Goal: Information Seeking & Learning: Learn about a topic

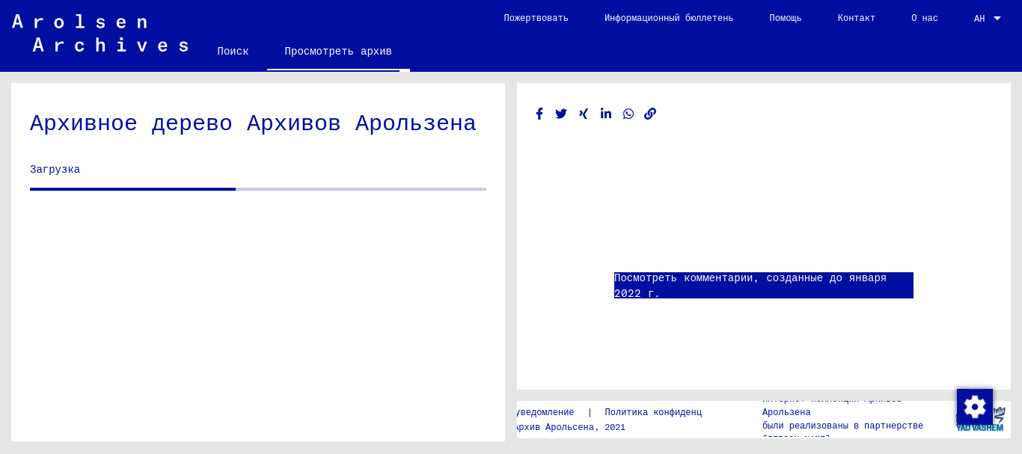
click at [665, 294] on link "Посмотреть комментарии, созданные до января 2022 г." at bounding box center [763, 285] width 299 height 31
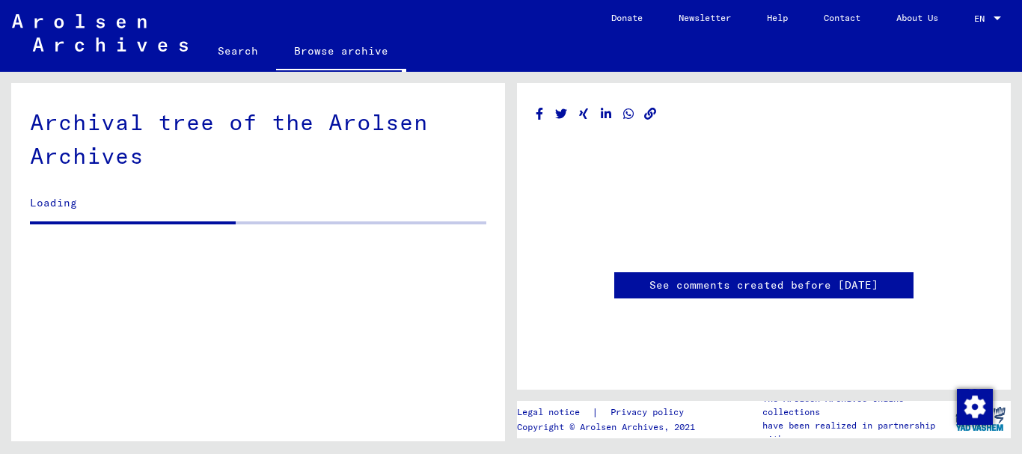
click at [983, 20] on span "EN" at bounding box center [982, 18] width 16 height 10
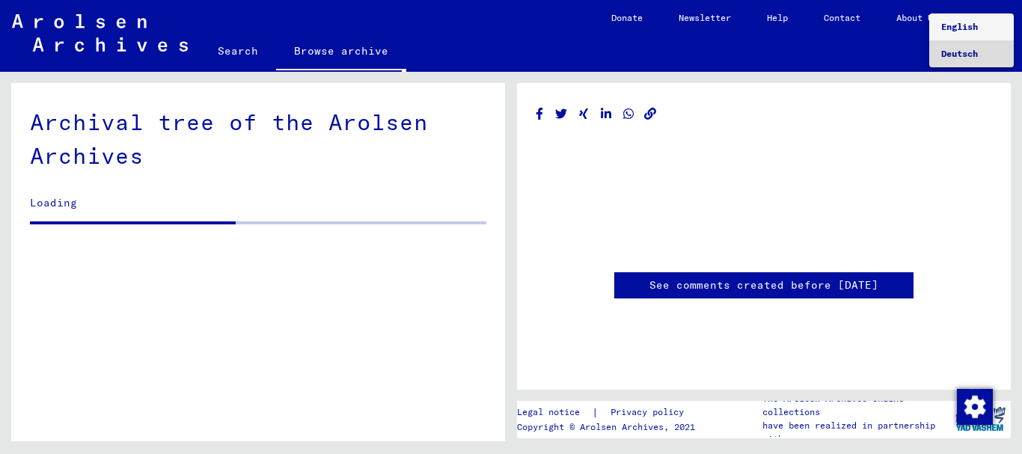
click at [965, 51] on span "Deutsch" at bounding box center [959, 53] width 37 height 11
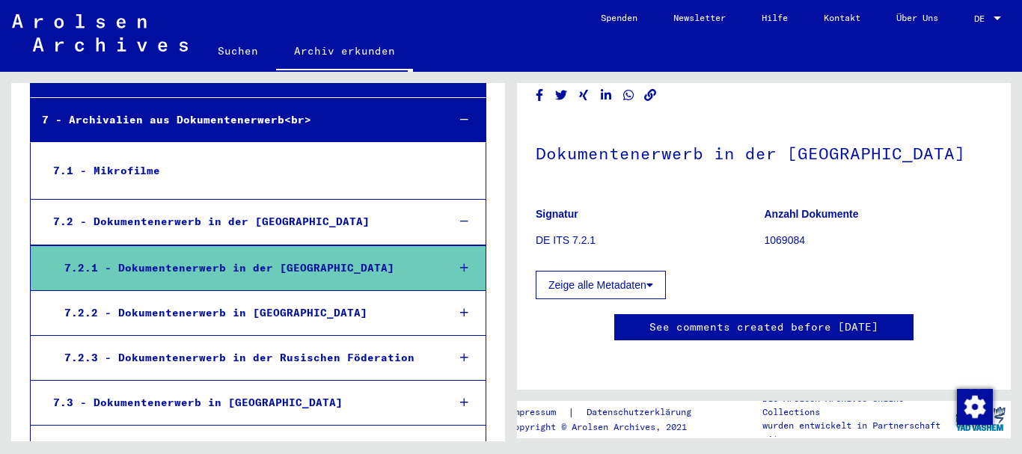
scroll to position [171, 0]
click at [460, 263] on icon at bounding box center [464, 268] width 8 height 10
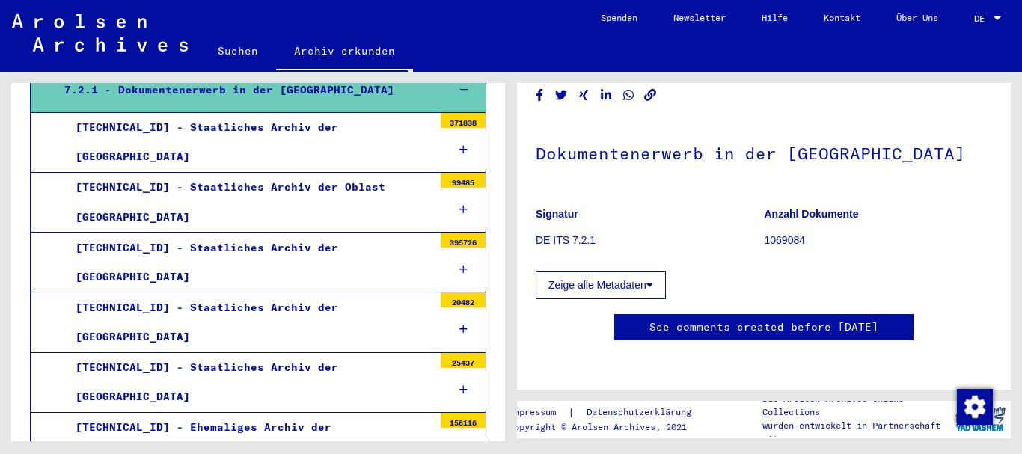
scroll to position [641, 0]
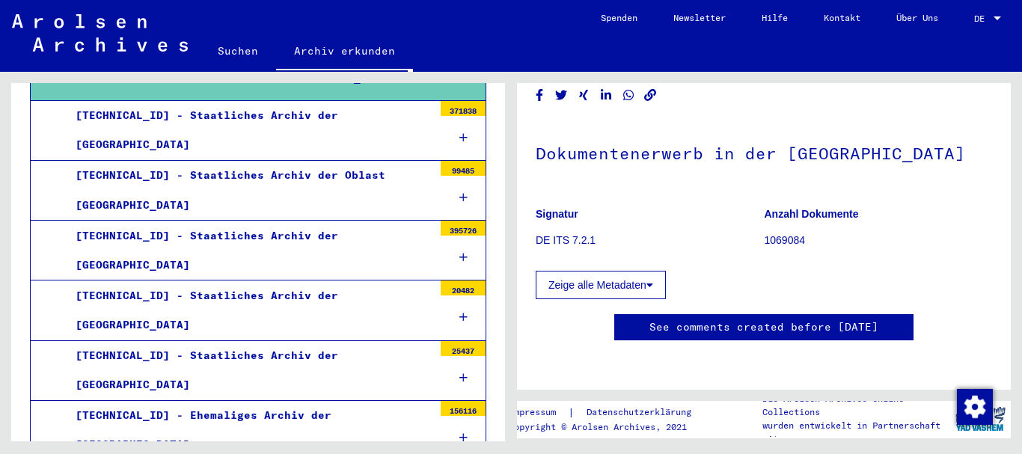
click at [456, 195] on div at bounding box center [463, 198] width 45 height 44
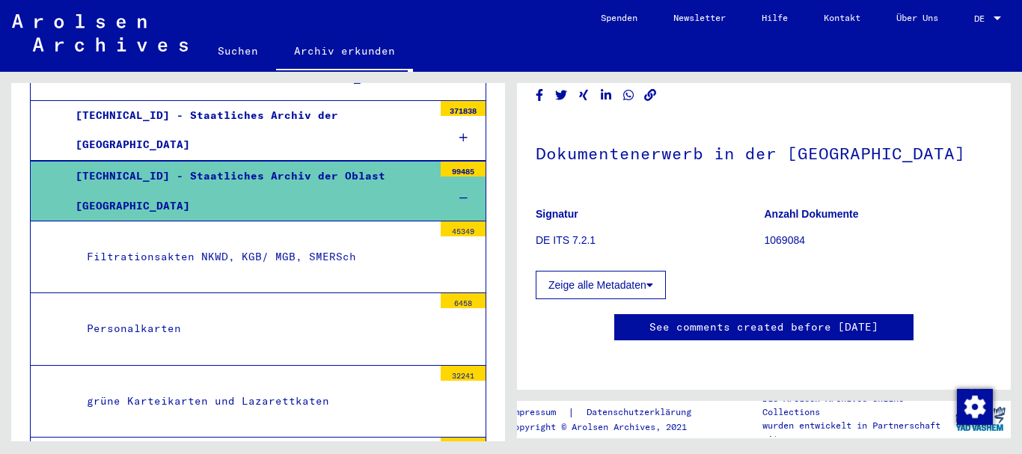
click at [130, 328] on div "Personalkarten" at bounding box center [255, 328] width 358 height 29
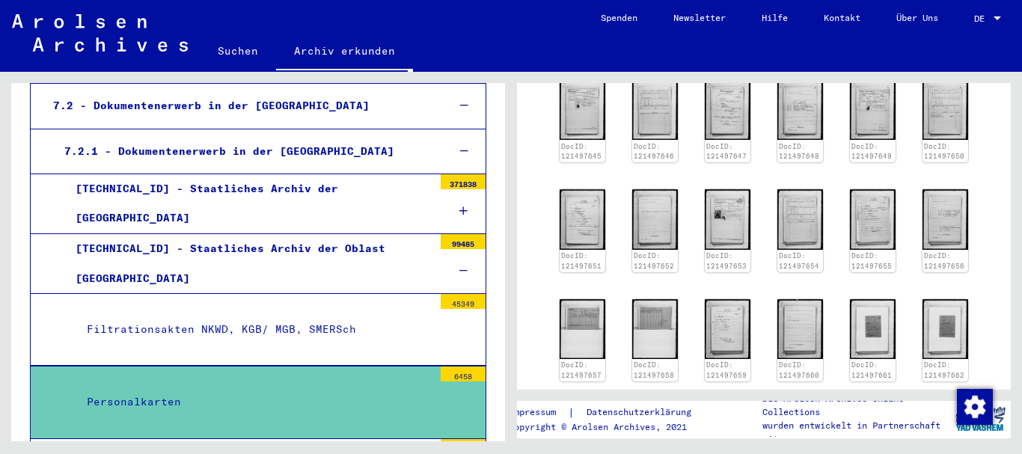
scroll to position [562, 0]
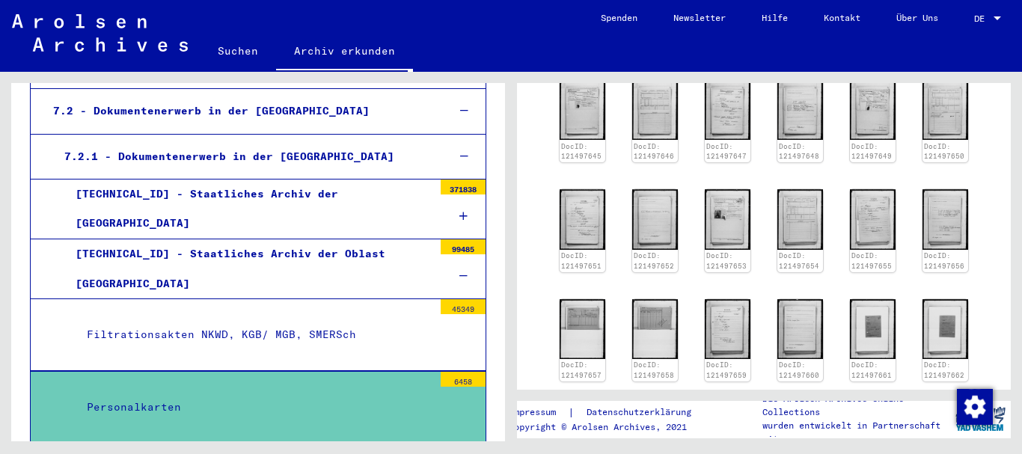
click at [369, 109] on div "7.2 - Dokumentenerwerb in der [GEOGRAPHIC_DATA]" at bounding box center [239, 111] width 394 height 29
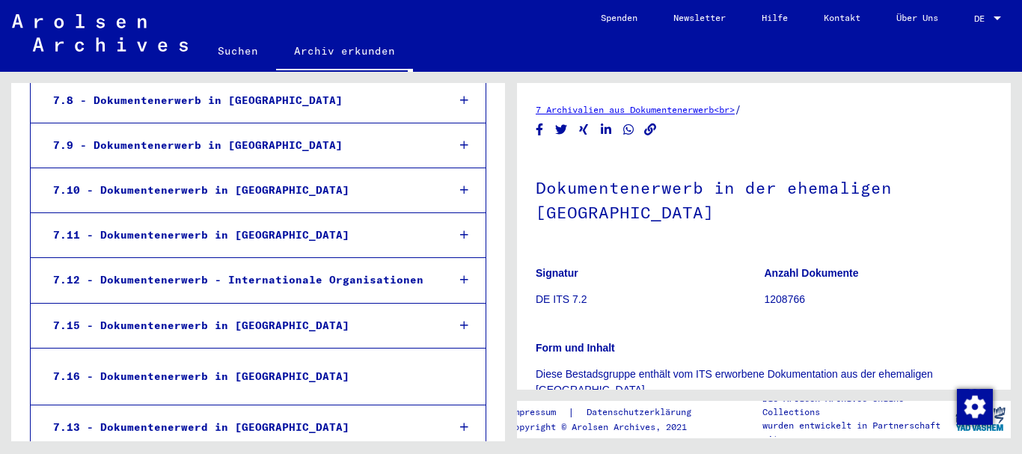
scroll to position [853, 0]
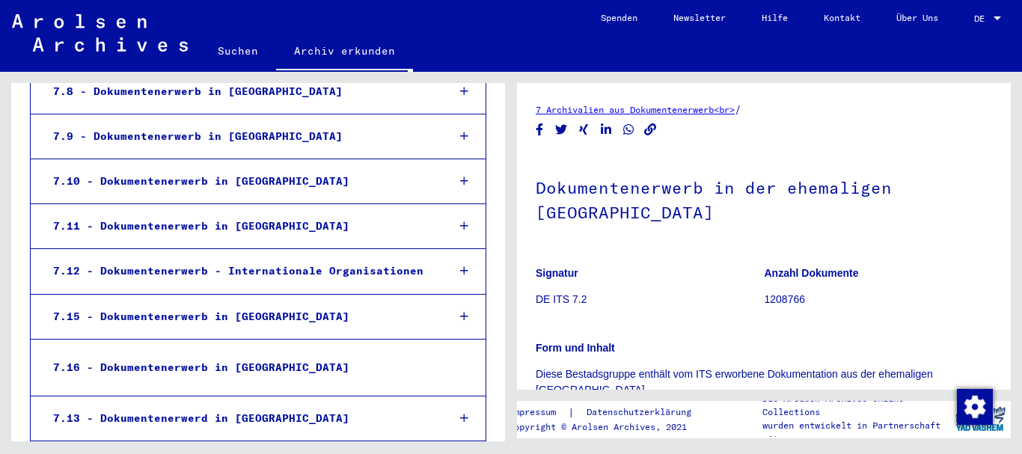
click at [460, 320] on icon at bounding box center [464, 316] width 8 height 10
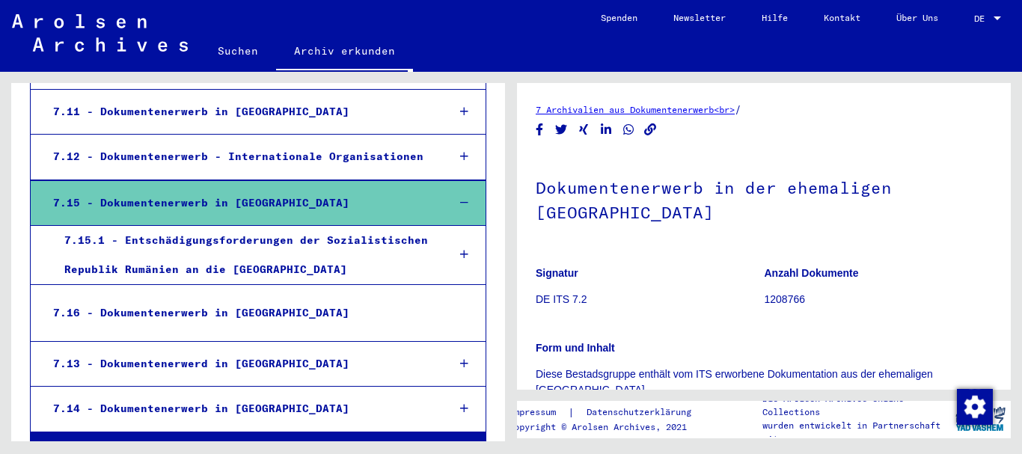
scroll to position [1010, 0]
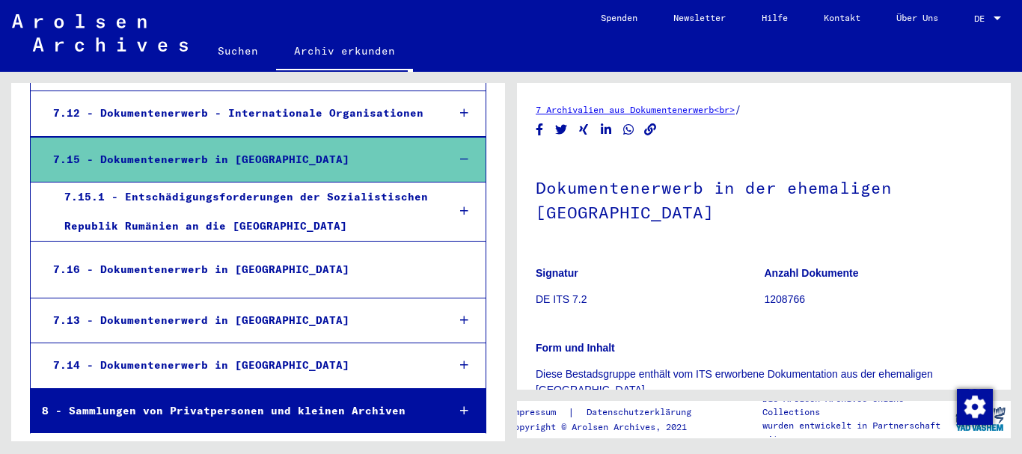
click at [262, 273] on div "7.16 - Dokumentenerwerb in [GEOGRAPHIC_DATA]" at bounding box center [237, 269] width 391 height 29
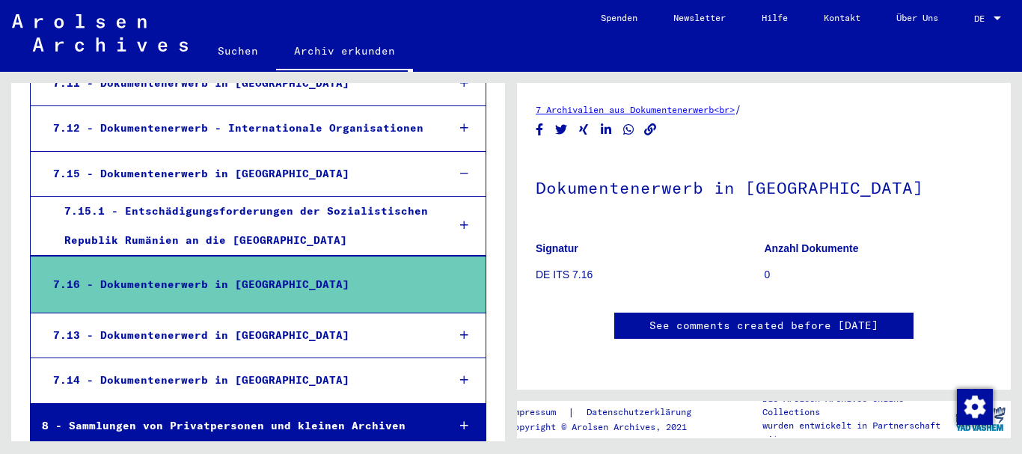
scroll to position [1010, 0]
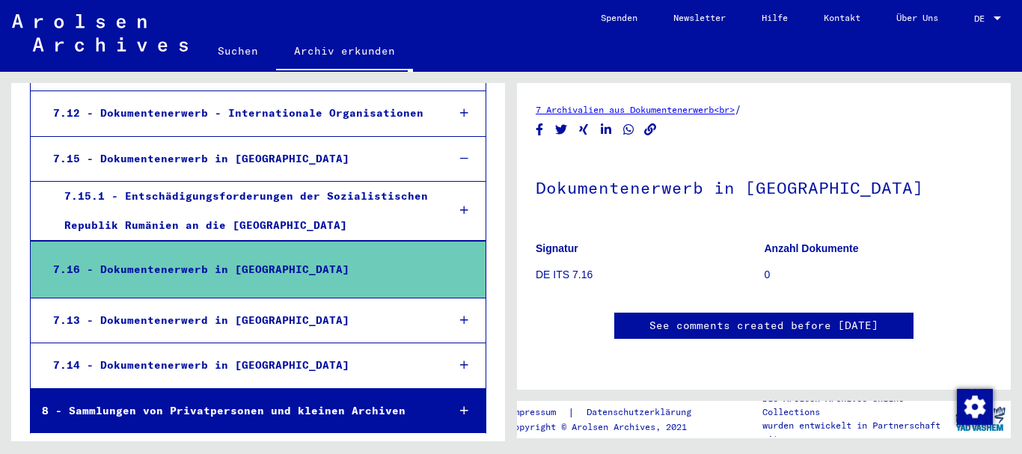
click at [382, 409] on div "8 - Sammlungen von Privatpersonen und kleinen Archiven" at bounding box center [233, 411] width 404 height 29
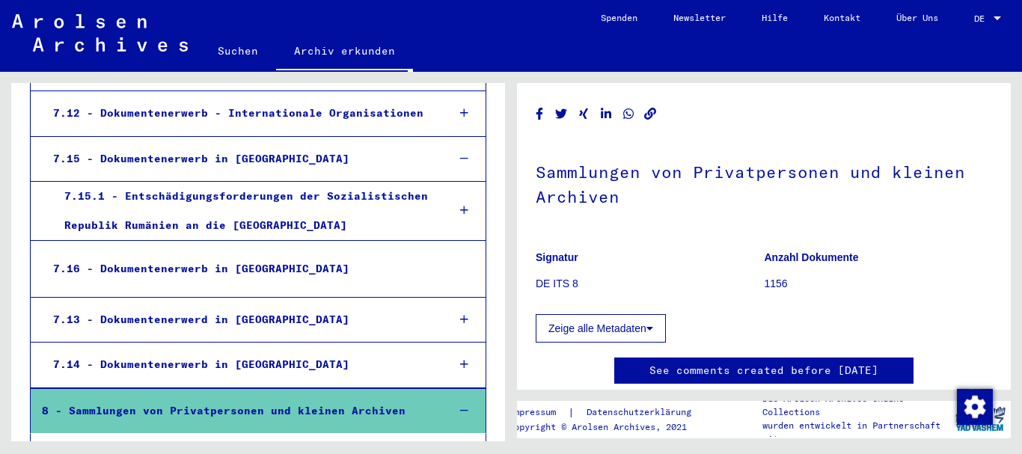
scroll to position [1114, 0]
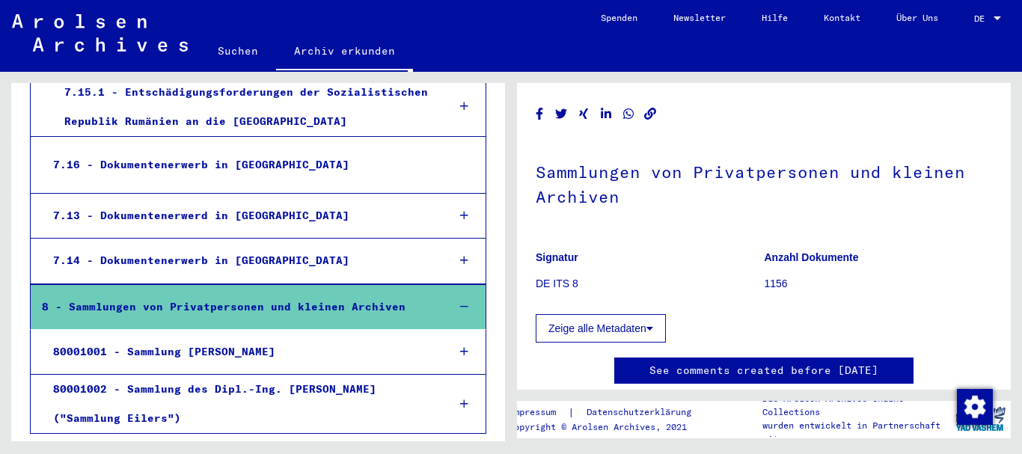
click at [305, 352] on div "80001001 - Sammlung [PERSON_NAME]" at bounding box center [239, 352] width 394 height 29
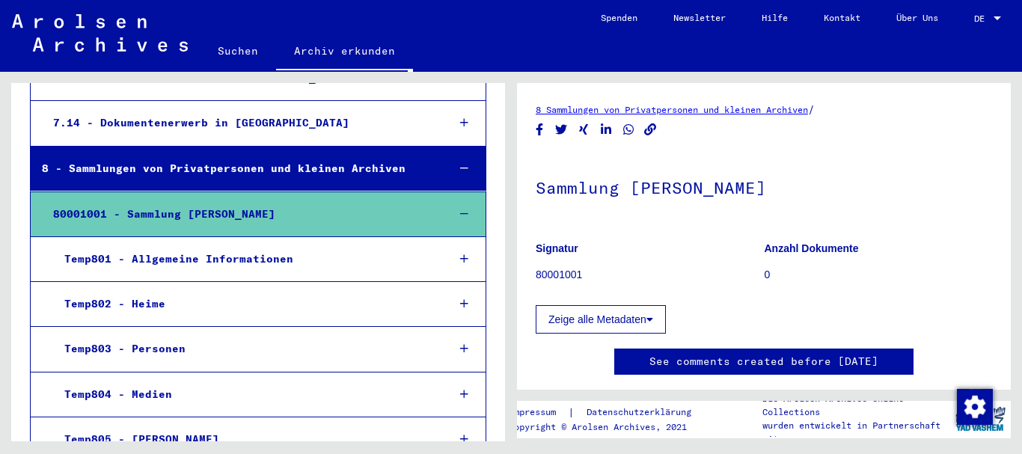
scroll to position [1271, 0]
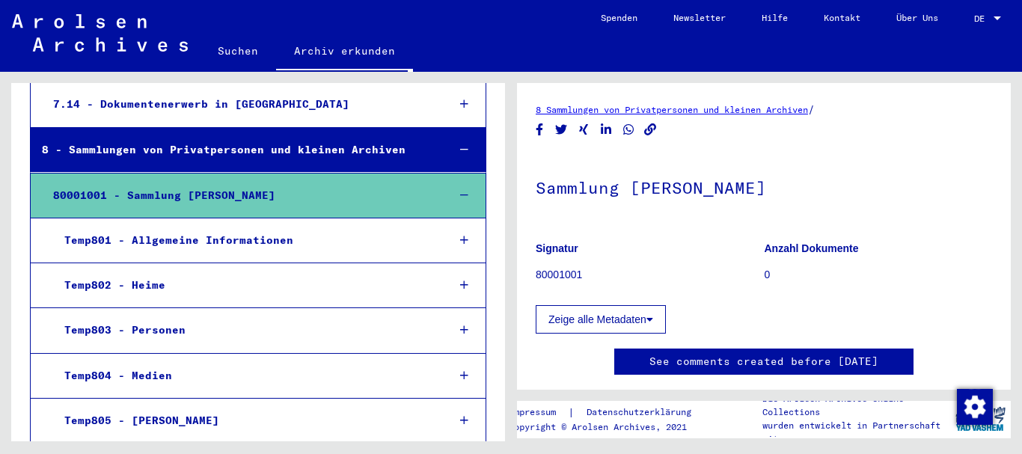
click at [163, 330] on div "Temp803 - Personen" at bounding box center [244, 330] width 382 height 29
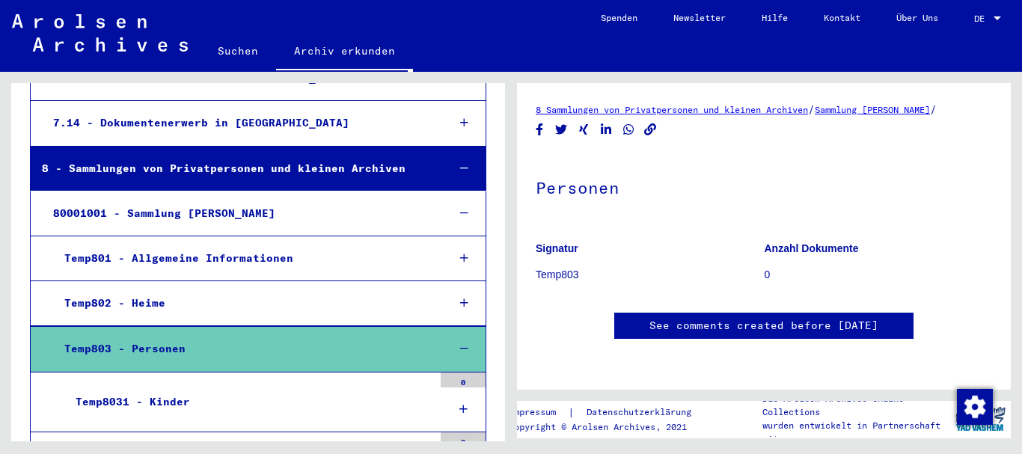
scroll to position [1054, 0]
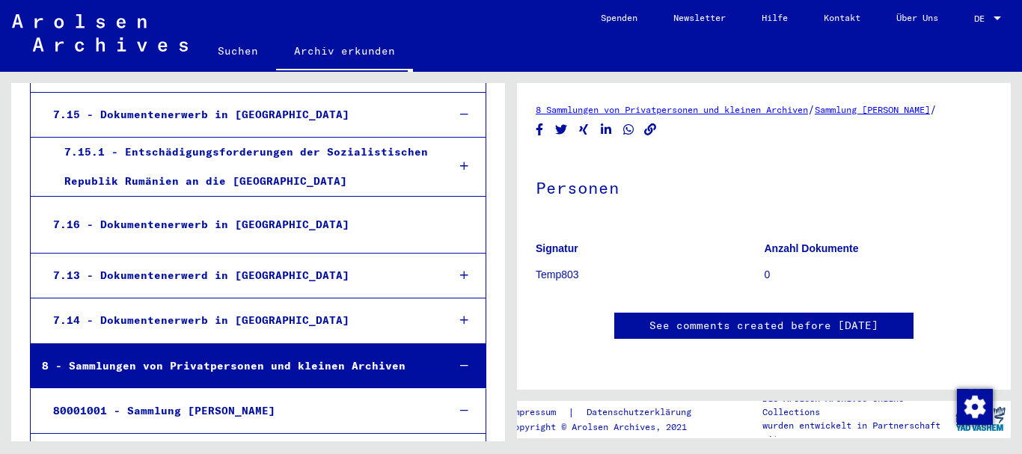
click at [255, 226] on div "7.16 - Dokumentenerwerb in [GEOGRAPHIC_DATA]" at bounding box center [237, 224] width 391 height 29
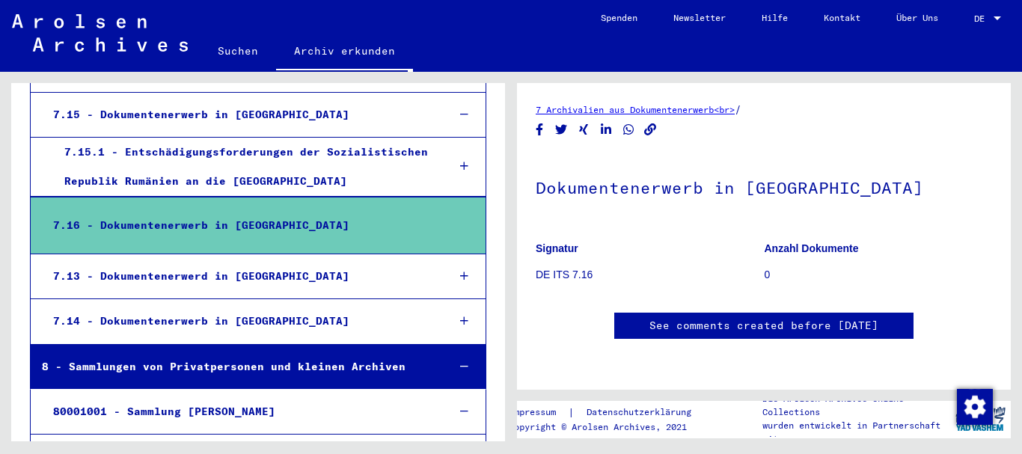
click at [256, 231] on div "7.16 - Dokumentenerwerb in [GEOGRAPHIC_DATA]" at bounding box center [237, 225] width 391 height 29
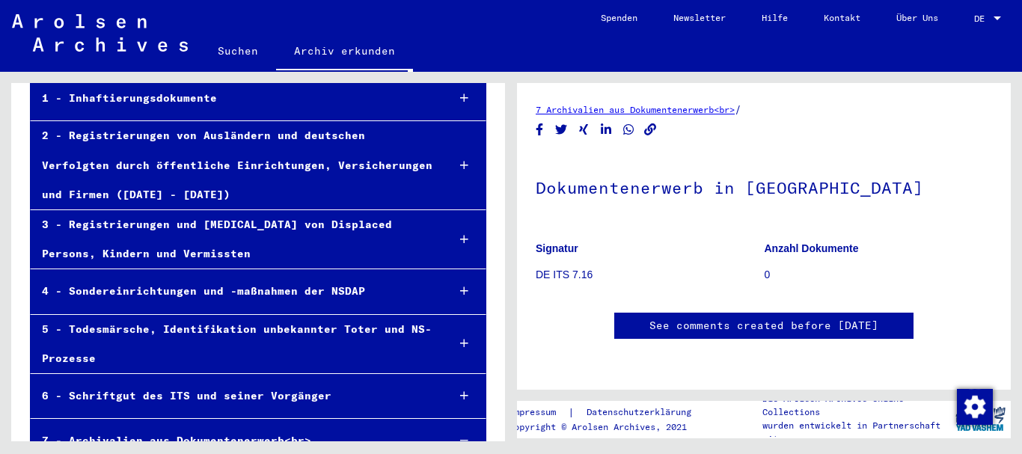
scroll to position [126, 0]
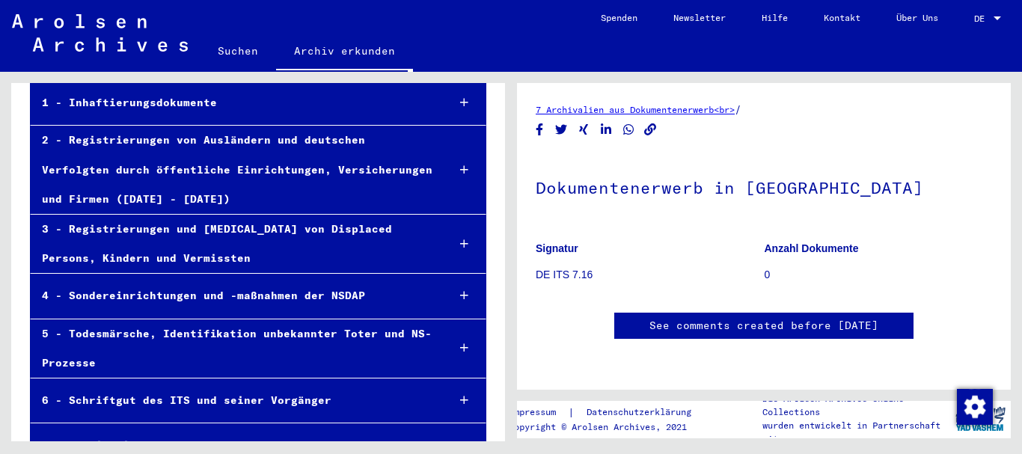
click at [316, 174] on div "2 - Registrierungen von Ausländern und deutschen Verfolgten durch öffentliche E…" at bounding box center [233, 170] width 404 height 88
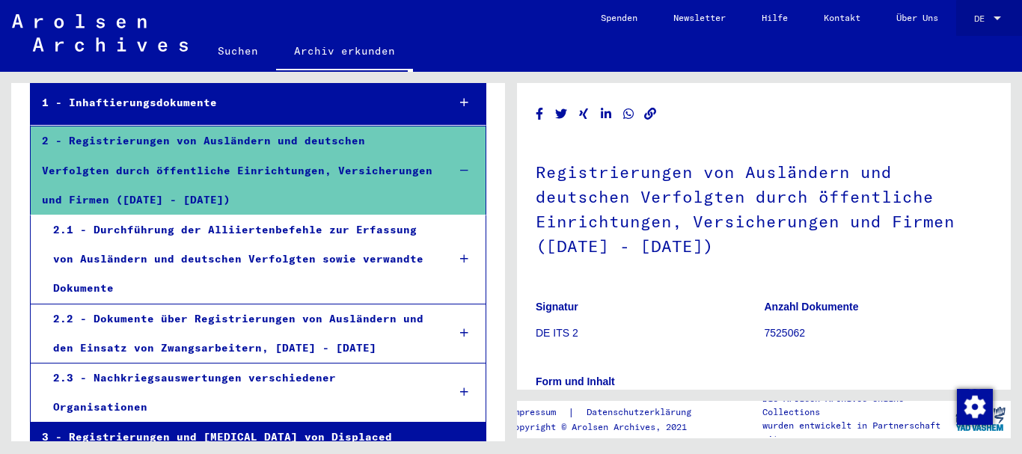
click at [995, 18] on div at bounding box center [997, 18] width 7 height 4
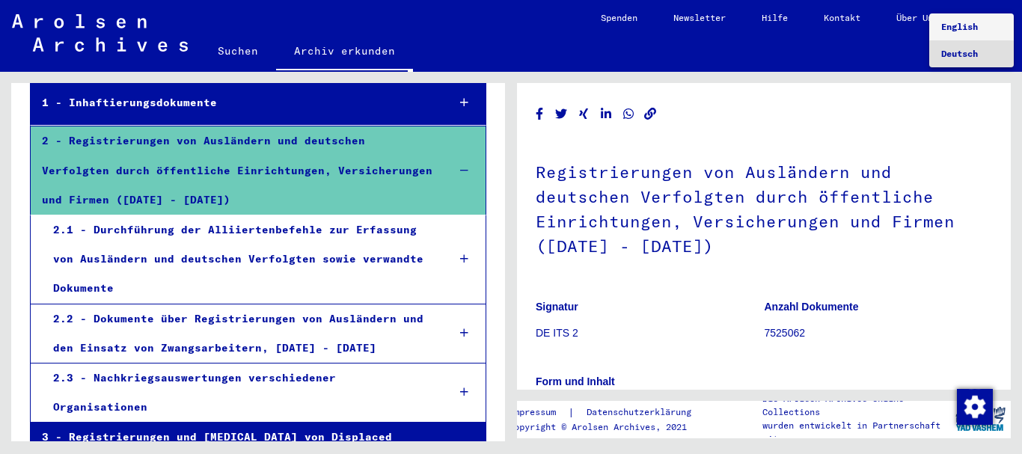
click at [962, 31] on span "English" at bounding box center [959, 26] width 37 height 11
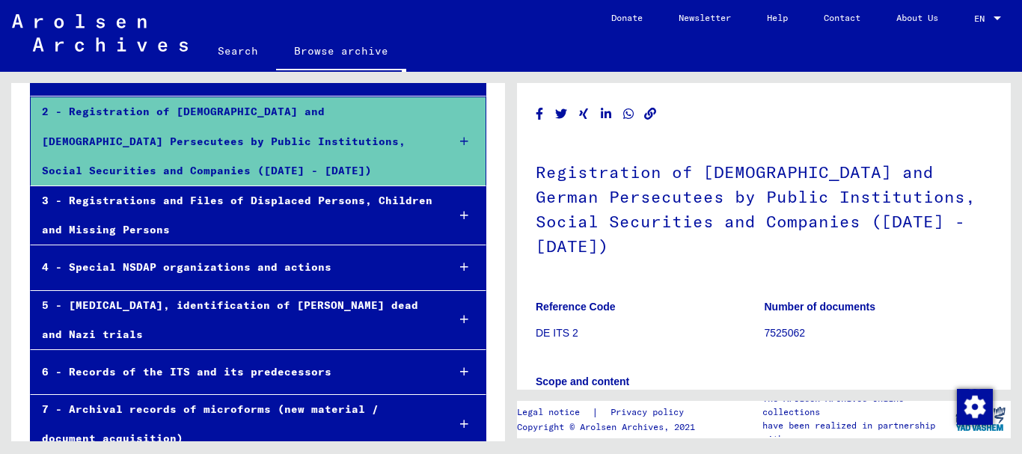
scroll to position [37, 0]
